Goal: Task Accomplishment & Management: Complete application form

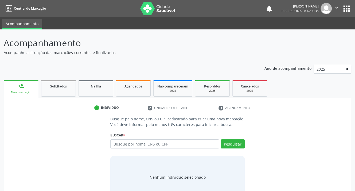
click at [138, 146] on input "text" at bounding box center [164, 143] width 109 height 9
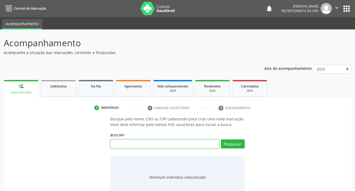
click at [128, 146] on input "text" at bounding box center [164, 143] width 109 height 9
type input "1 ..."
type input "162029948950018 ..."
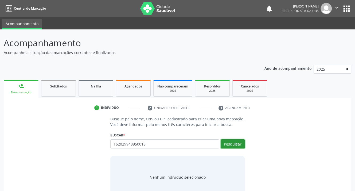
click at [231, 145] on button "Pesquisar" at bounding box center [233, 143] width 24 height 9
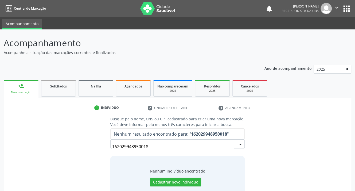
click at [149, 148] on input "162029948950018" at bounding box center [172, 146] width 121 height 11
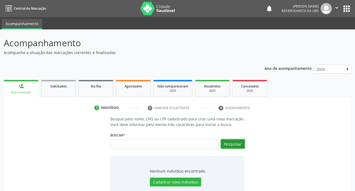
scroll to position [0, 0]
click at [232, 143] on button "Pesquisar" at bounding box center [233, 143] width 24 height 9
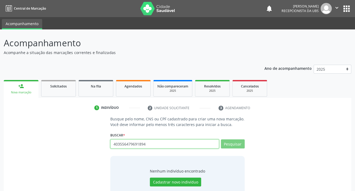
click at [168, 145] on input "text" at bounding box center [164, 143] width 109 height 9
type input "33073589 ..."
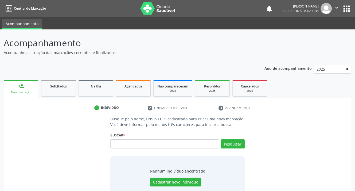
scroll to position [0, 1540]
type input "162029948950018 ..."
click at [229, 144] on button "Pesquisar" at bounding box center [233, 143] width 24 height 9
click at [16, 88] on link "person_add Nova marcação" at bounding box center [21, 89] width 35 height 18
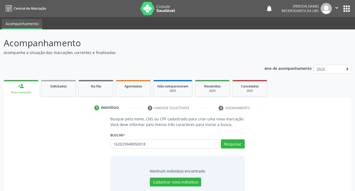
click at [20, 89] on link "person_add Nova marcação" at bounding box center [21, 89] width 35 height 18
click at [154, 145] on input "162029948950018" at bounding box center [164, 143] width 109 height 9
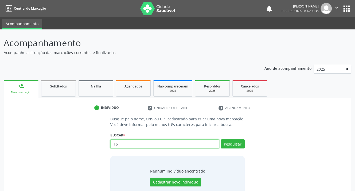
type input "1 ..."
click at [149, 145] on input "text" at bounding box center [164, 143] width 109 height 9
type input "[PERSON_NAME] ..."
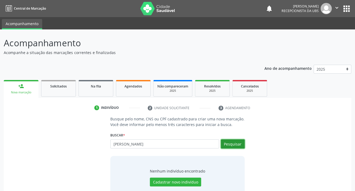
click at [225, 145] on button "Pesquisar" at bounding box center [233, 143] width 24 height 9
type input "[PERSON_NAME] ..."
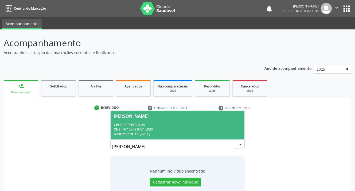
scroll to position [0, 1708]
click at [120, 129] on span "CNS:" at bounding box center [117, 129] width 7 height 5
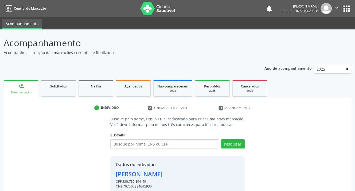
scroll to position [23, 0]
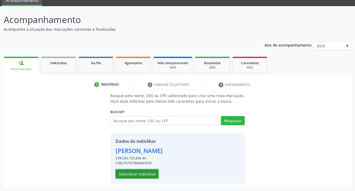
click at [134, 173] on button "Selecionar indivíduo" at bounding box center [137, 173] width 43 height 9
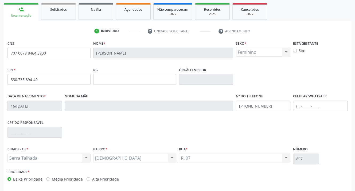
scroll to position [99, 0]
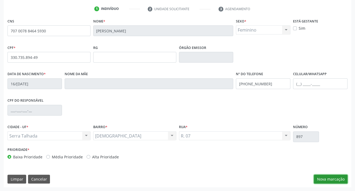
click at [330, 178] on button "Nova marcação" at bounding box center [331, 179] width 34 height 9
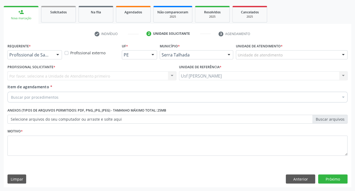
scroll to position [74, 0]
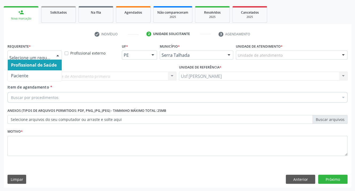
click at [58, 54] on div at bounding box center [58, 55] width 8 height 9
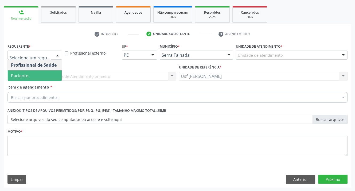
click at [43, 72] on span "Paciente" at bounding box center [35, 75] width 54 height 11
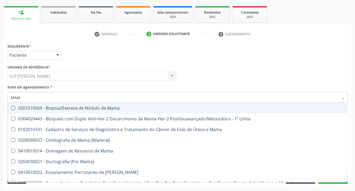
type input "MAMO"
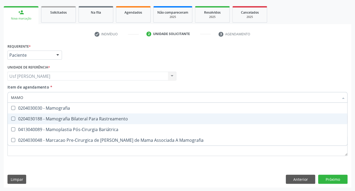
click at [13, 118] on Rastreamento at bounding box center [13, 119] width 4 height 4
click at [11, 118] on Rastreamento "checkbox" at bounding box center [9, 118] width 3 height 3
checkbox Rastreamento "true"
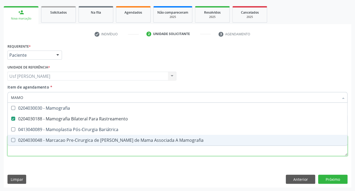
click at [21, 153] on div "Requerente * Paciente Profissional de Saúde Paciente Nenhum resultado encontrad…" at bounding box center [177, 102] width 340 height 121
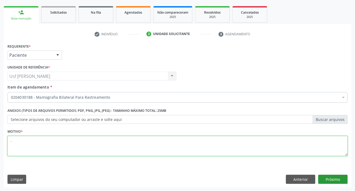
type textarea "."
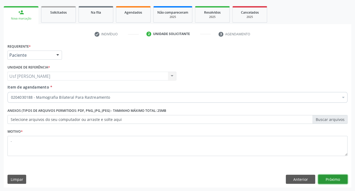
click at [337, 178] on button "Próximo" at bounding box center [332, 179] width 29 height 9
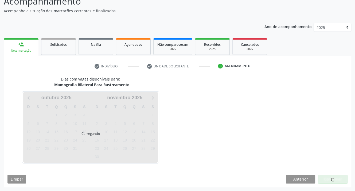
scroll to position [42, 0]
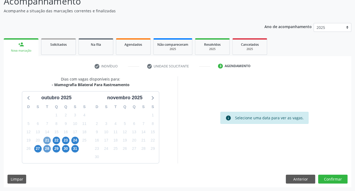
drag, startPoint x: 47, startPoint y: 140, endPoint x: 46, endPoint y: 146, distance: 5.8
click at [47, 141] on span "21" at bounding box center [46, 140] width 7 height 7
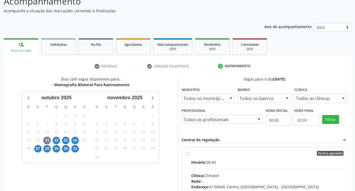
click at [191, 153] on label "Horário agendado Horário: 06:45 Clínica: Climatin Rede: -- Endereço: nº 00640, …" at bounding box center [267, 192] width 153 height 82
click at [187, 153] on input "Horário agendado Horário: 06:45 Clínica: Climatin Rede: -- Endereço: nº 00640, …" at bounding box center [188, 153] width 4 height 5
radio input "true"
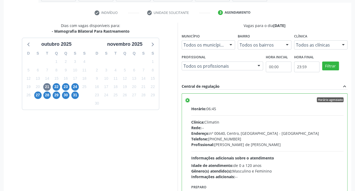
scroll to position [122, 0]
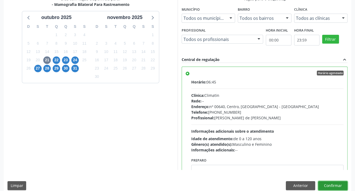
click at [327, 185] on button "Confirmar" at bounding box center [332, 185] width 29 height 9
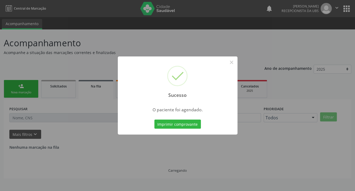
scroll to position [0, 0]
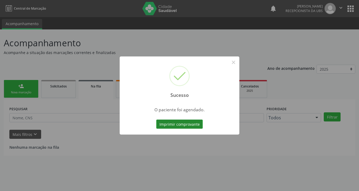
click at [166, 125] on button "Imprimir comprovante" at bounding box center [179, 124] width 47 height 9
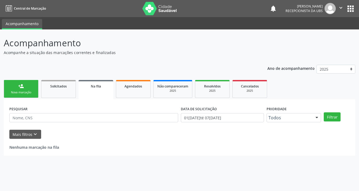
click at [17, 89] on link "person_add Nova marcação" at bounding box center [21, 89] width 35 height 18
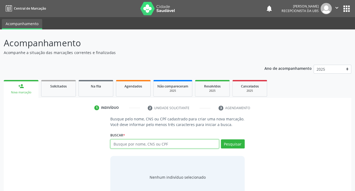
click at [169, 144] on input "text" at bounding box center [164, 143] width 109 height 9
type input "707007884645930"
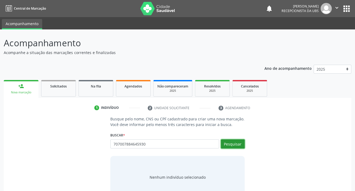
click at [224, 141] on button "Pesquisar" at bounding box center [233, 143] width 24 height 9
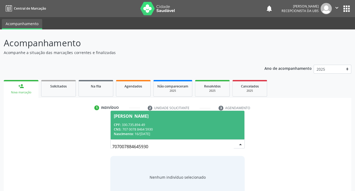
click at [129, 128] on div "CNS: 707 0078 8464 5930" at bounding box center [177, 129] width 127 height 5
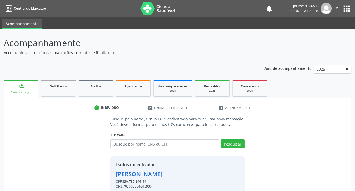
scroll to position [23, 0]
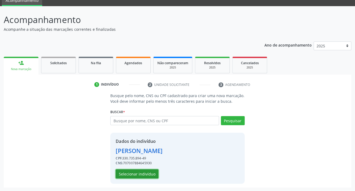
click at [129, 172] on button "Selecionar indivíduo" at bounding box center [137, 173] width 43 height 9
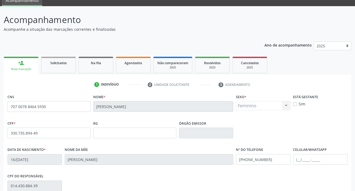
scroll to position [99, 0]
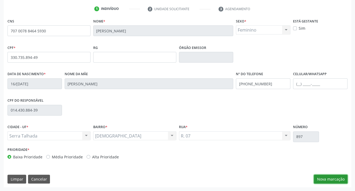
click at [335, 180] on button "Nova marcação" at bounding box center [331, 179] width 34 height 9
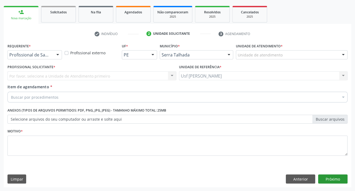
scroll to position [74, 0]
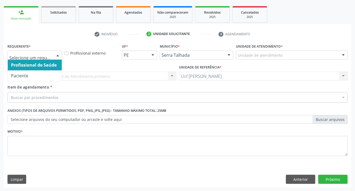
click at [57, 54] on div at bounding box center [58, 55] width 8 height 9
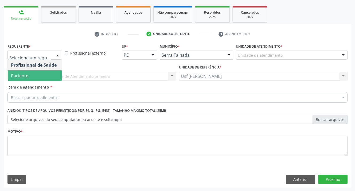
click at [36, 73] on span "Paciente" at bounding box center [35, 75] width 54 height 11
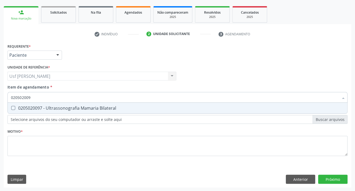
type input "0205020097"
click at [12, 108] on Bilateral at bounding box center [13, 108] width 4 height 4
click at [11, 108] on Bilateral "checkbox" at bounding box center [9, 107] width 3 height 3
checkbox Bilateral "true"
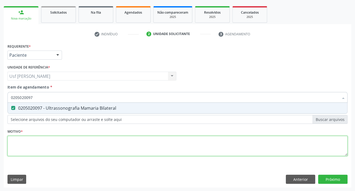
click at [14, 145] on div "Requerente * Paciente Profissional de Saúde Paciente Nenhum resultado encontrad…" at bounding box center [177, 102] width 340 height 121
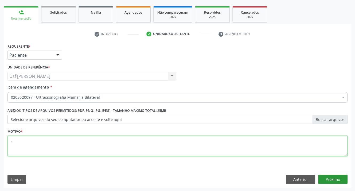
type textarea "."
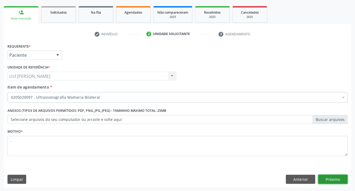
click at [336, 177] on button "Próximo" at bounding box center [332, 179] width 29 height 9
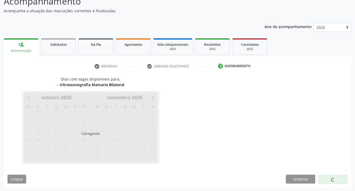
scroll to position [42, 0]
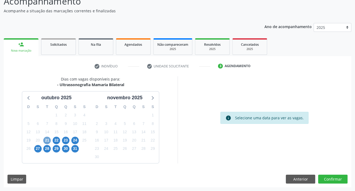
click at [49, 141] on span "21" at bounding box center [46, 140] width 7 height 7
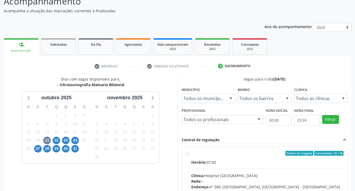
click at [191, 153] on label "Ordem de chegada Consumidos: 18 / 20 Horário: 07:00 Clínica: Hospital [GEOGRAPH…" at bounding box center [267, 192] width 153 height 82
click at [186, 153] on input "Ordem de chegada Consumidos: 18 / 20 Horário: 07:00 Clínica: Hospital [GEOGRAPH…" at bounding box center [188, 153] width 4 height 5
radio input "true"
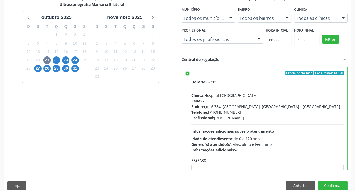
scroll to position [128, 0]
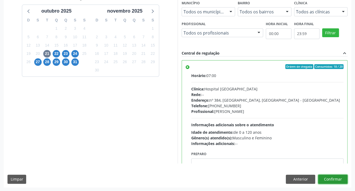
click at [333, 177] on button "Confirmar" at bounding box center [332, 179] width 29 height 9
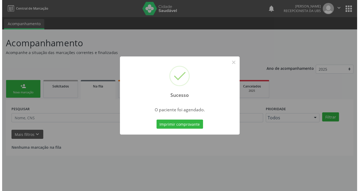
scroll to position [0, 0]
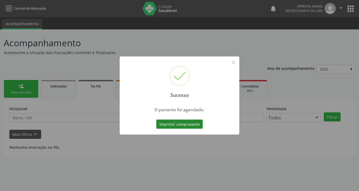
click at [184, 125] on button "Imprimir comprovante" at bounding box center [179, 124] width 47 height 9
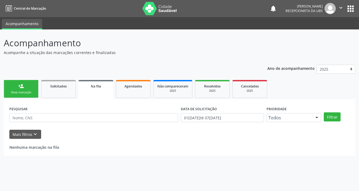
click at [257, 51] on header "Acompanhamento Acompanhe a situação das marcações correntes e finalizadas Relat…" at bounding box center [180, 45] width 352 height 19
